Goal: Task Accomplishment & Management: Complete application form

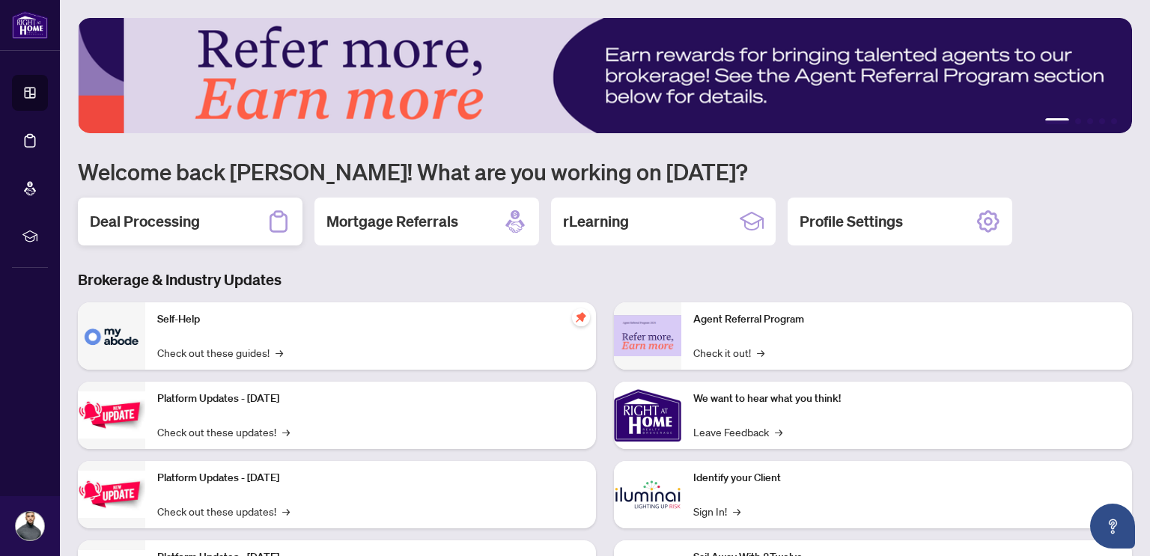
click at [241, 240] on div "Deal Processing" at bounding box center [190, 222] width 225 height 48
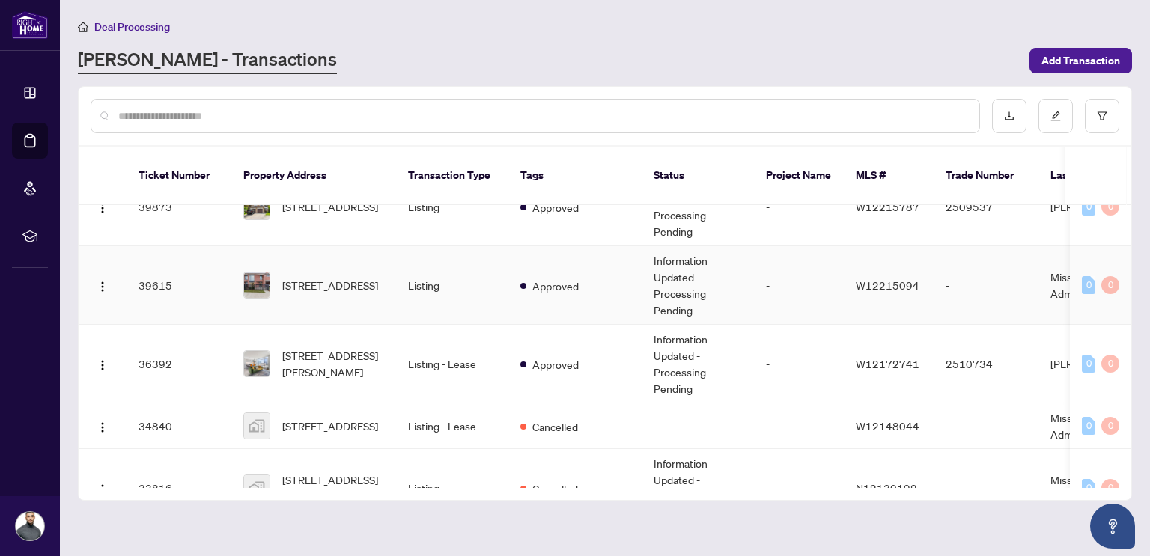
scroll to position [955, 0]
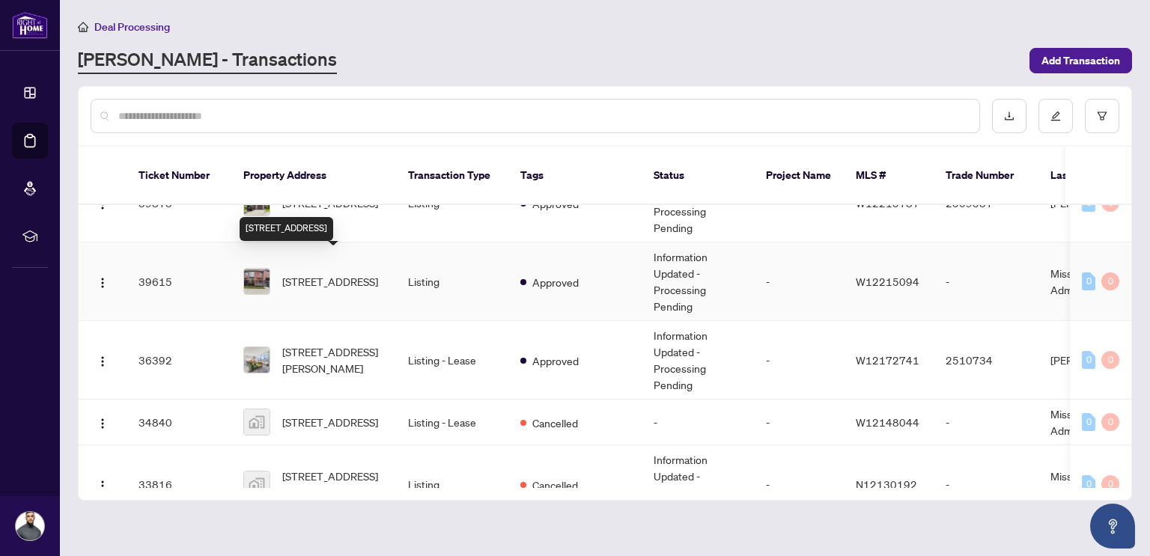
click at [345, 281] on span "[STREET_ADDRESS]" at bounding box center [330, 281] width 96 height 16
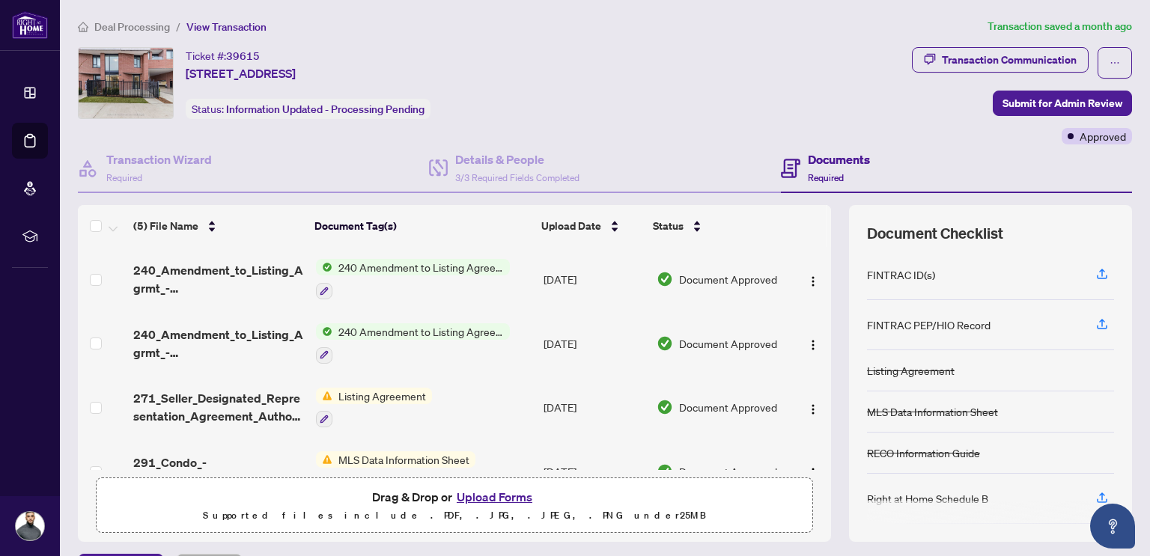
scroll to position [34, 0]
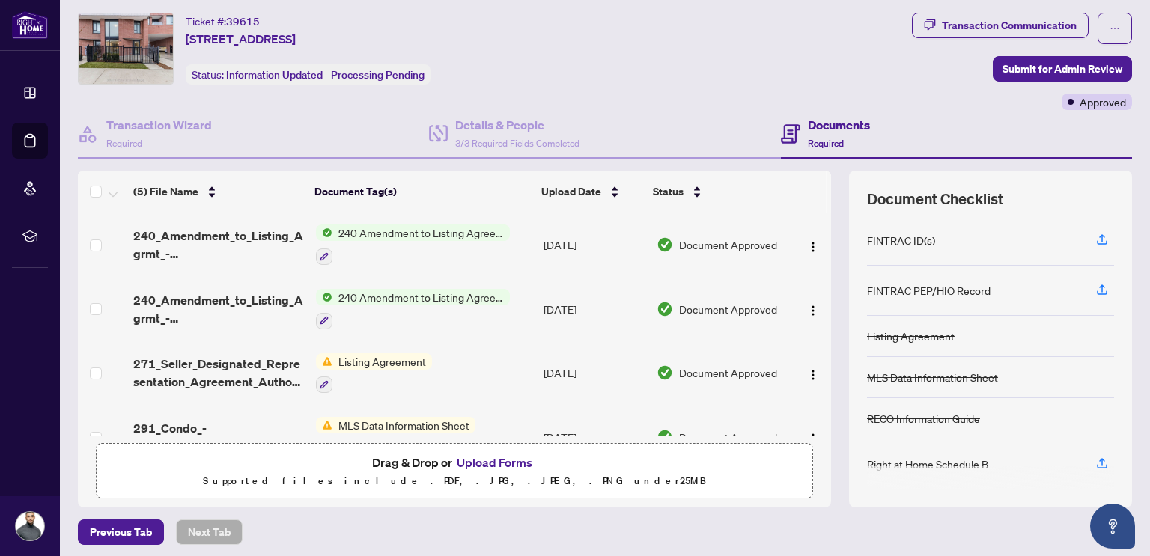
click at [493, 461] on button "Upload Forms" at bounding box center [494, 462] width 85 height 19
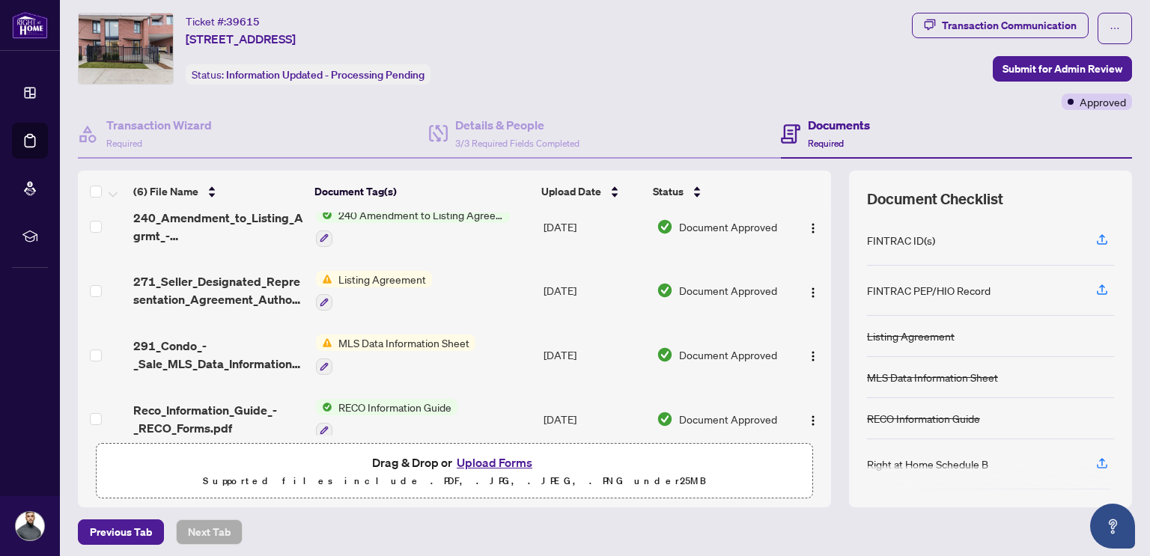
scroll to position [147, 0]
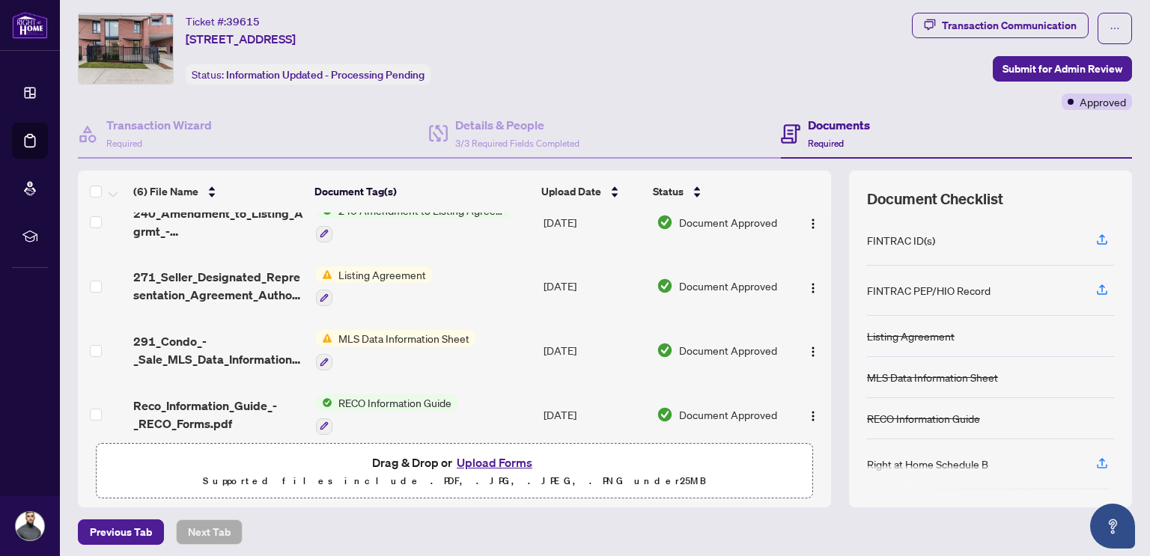
click at [359, 271] on span "Listing Agreement" at bounding box center [382, 275] width 100 height 16
click at [1016, 73] on span "Submit for Admin Review" at bounding box center [1062, 69] width 120 height 24
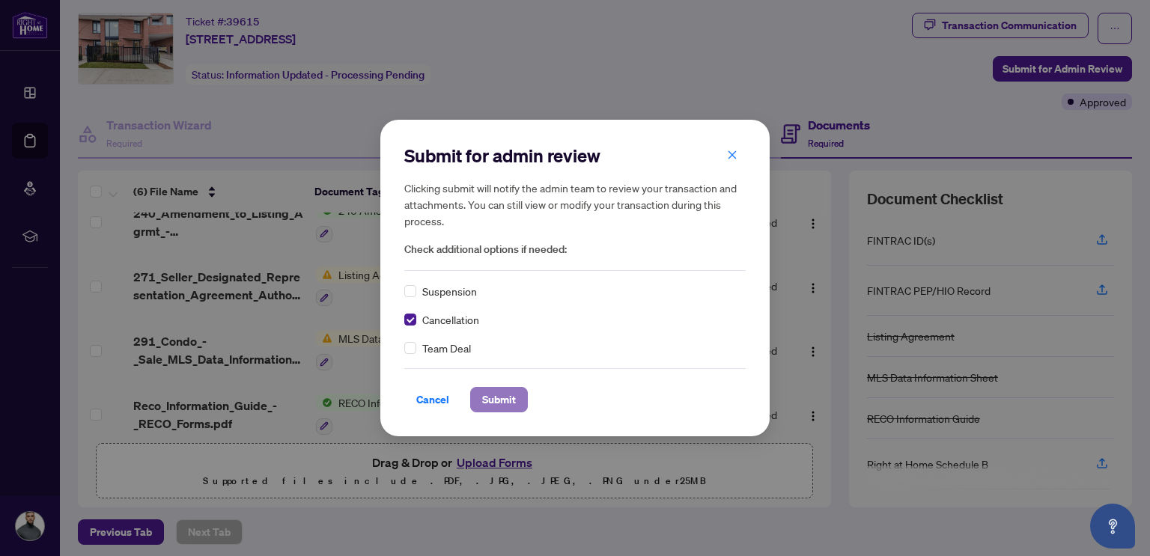
click at [499, 400] on span "Submit" at bounding box center [499, 400] width 34 height 24
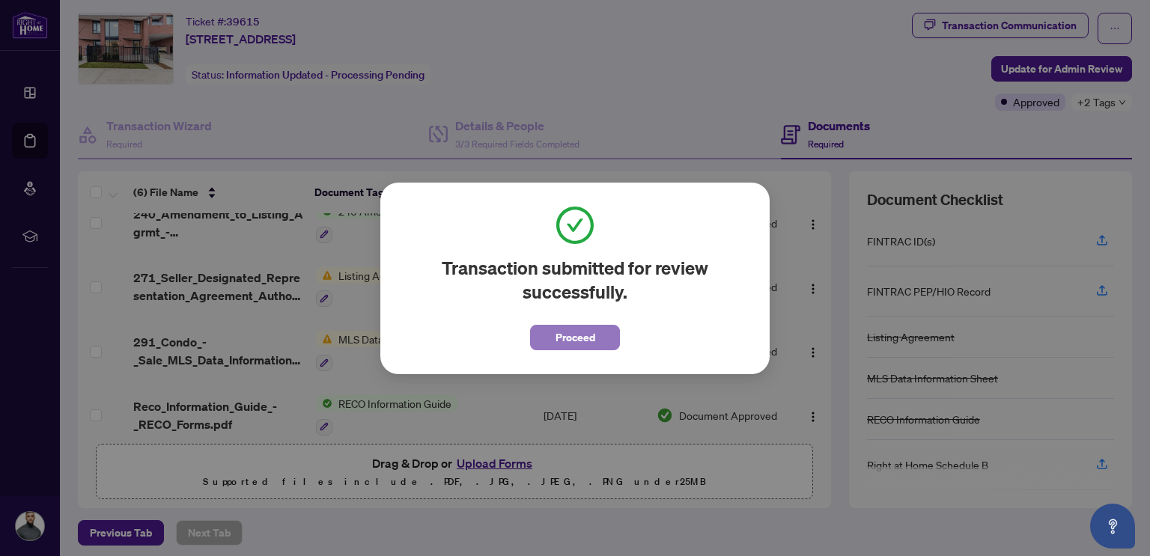
click at [551, 347] on button "Proceed" at bounding box center [575, 337] width 90 height 25
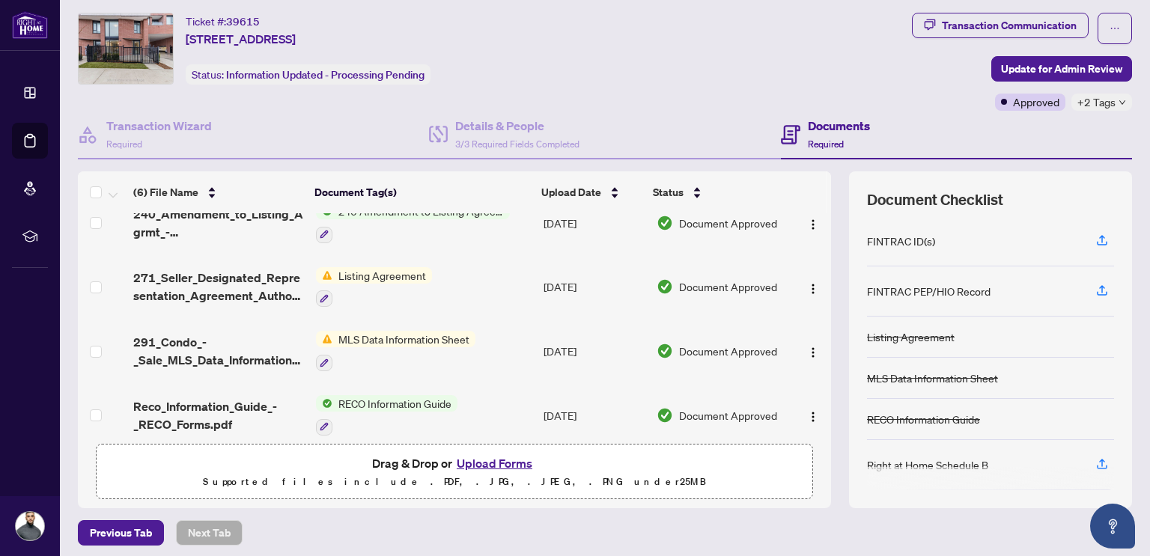
scroll to position [0, 0]
